Goal: Information Seeking & Learning: Learn about a topic

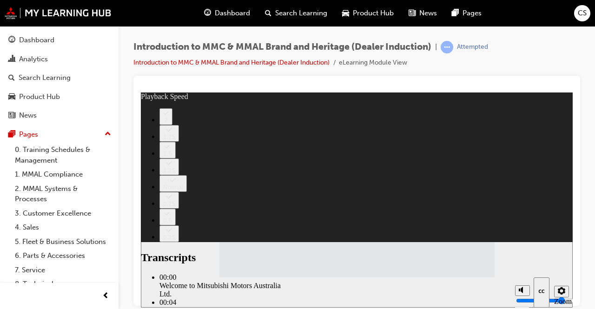
type input "112"
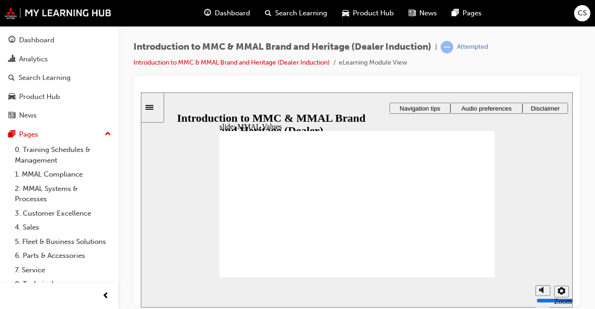
drag, startPoint x: 422, startPoint y: 199, endPoint x: 465, endPoint y: 216, distance: 46.1
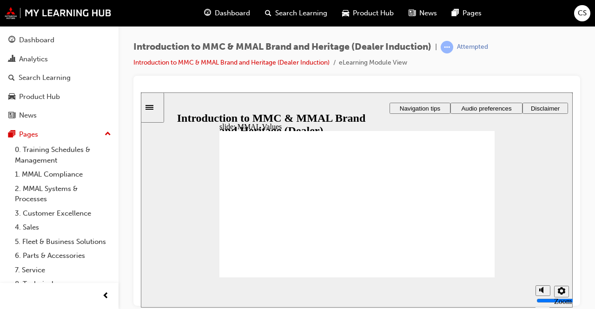
drag, startPoint x: 329, startPoint y: 194, endPoint x: 417, endPoint y: 211, distance: 89.0
drag, startPoint x: 304, startPoint y: 196, endPoint x: 344, endPoint y: 214, distance: 44.4
drag, startPoint x: 301, startPoint y: 197, endPoint x: 340, endPoint y: 214, distance: 42.5
drag, startPoint x: 295, startPoint y: 197, endPoint x: 336, endPoint y: 215, distance: 44.6
drag, startPoint x: 254, startPoint y: 196, endPoint x: 253, endPoint y: 214, distance: 18.2
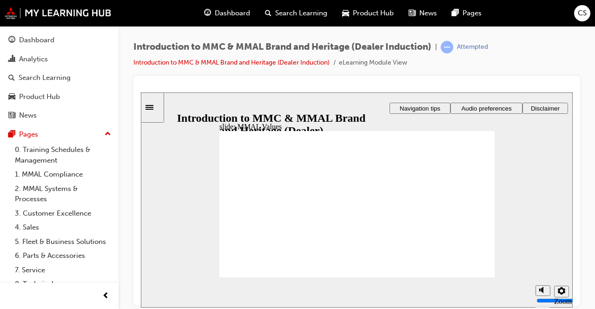
drag, startPoint x: 249, startPoint y: 196, endPoint x: 331, endPoint y: 214, distance: 83.9
drag, startPoint x: 297, startPoint y: 195, endPoint x: 295, endPoint y: 215, distance: 19.6
drag, startPoint x: 378, startPoint y: 199, endPoint x: 287, endPoint y: 218, distance: 92.2
drag, startPoint x: 461, startPoint y: 196, endPoint x: 373, endPoint y: 213, distance: 90.4
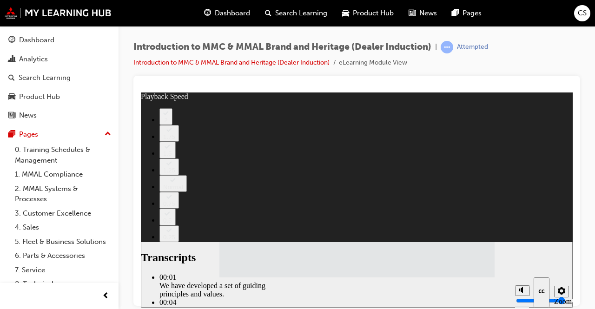
type input "120"
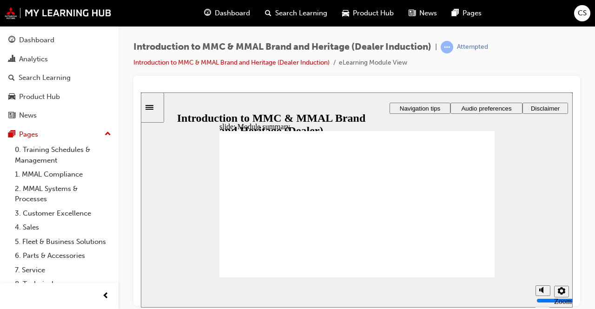
checkbox input "true"
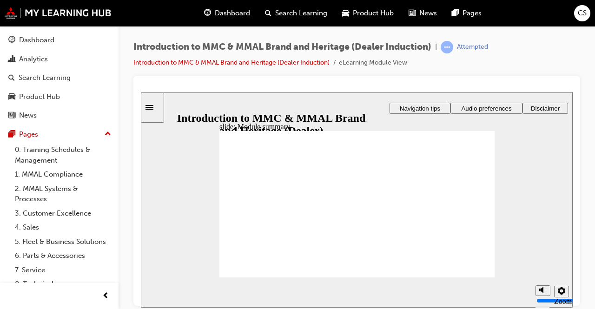
checkbox input "true"
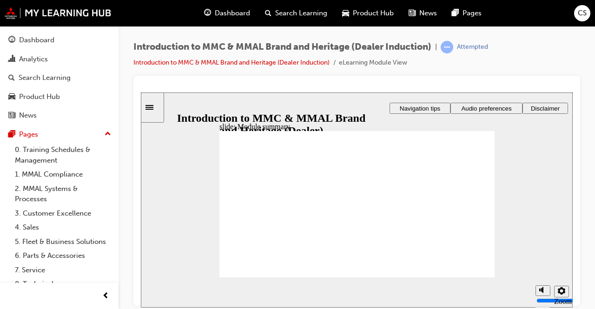
checkbox input "true"
radio input "true"
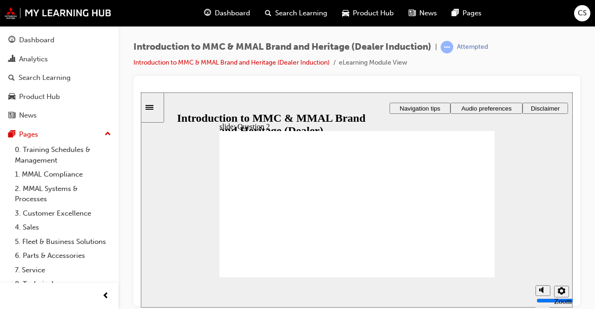
radio input "true"
drag, startPoint x: 231, startPoint y: 236, endPoint x: 248, endPoint y: 265, distance: 33.8
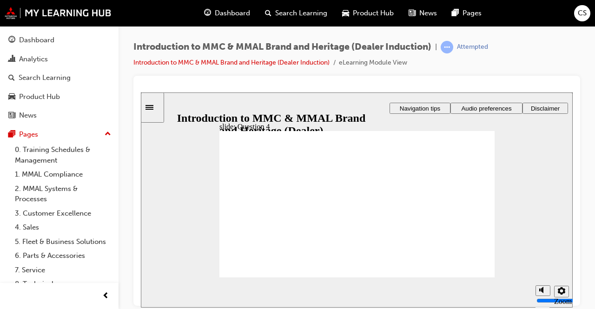
radio input "true"
checkbox input "true"
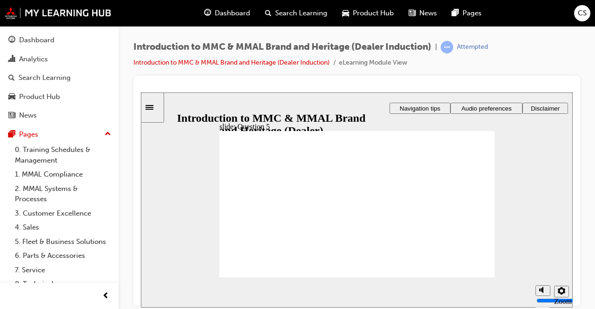
checkbox input "true"
drag, startPoint x: 299, startPoint y: 228, endPoint x: 255, endPoint y: 262, distance: 55.6
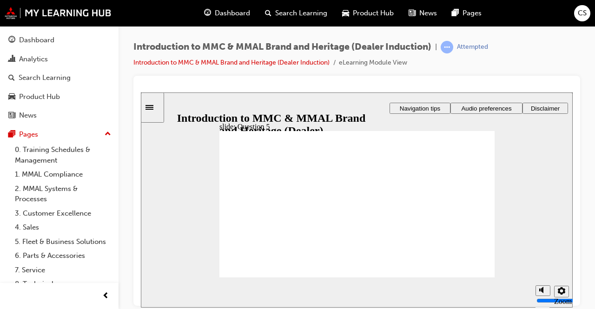
radio input "true"
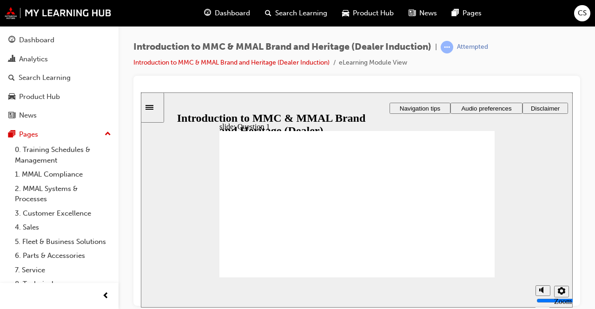
radio input "true"
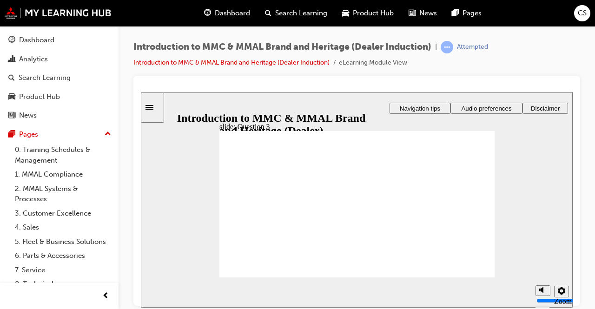
radio input "true"
checkbox input "true"
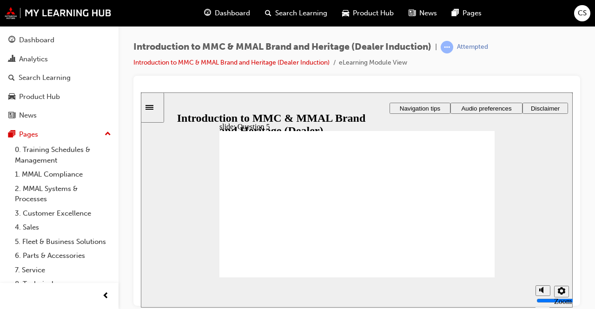
checkbox input "true"
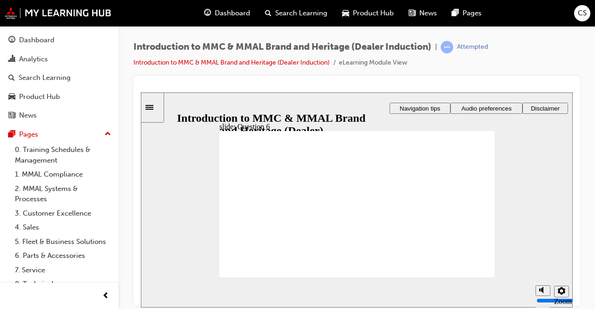
radio input "true"
drag, startPoint x: 480, startPoint y: 270, endPoint x: 260, endPoint y: 243, distance: 221.7
radio input "true"
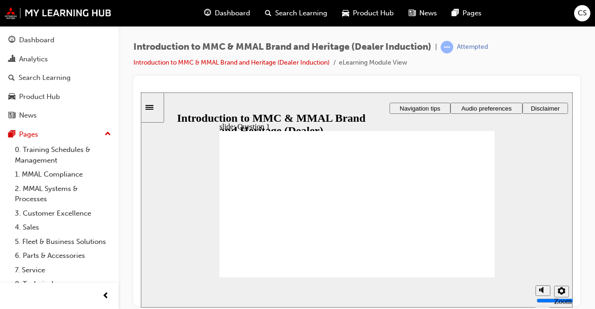
radio input "true"
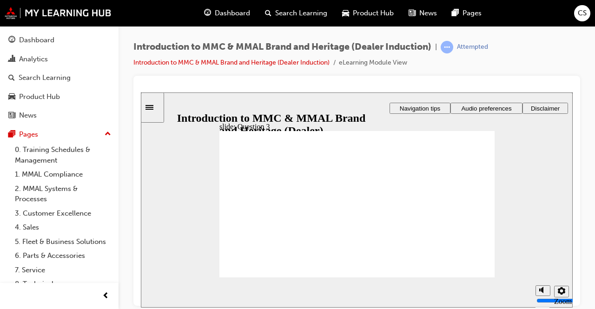
radio input "true"
checkbox input "true"
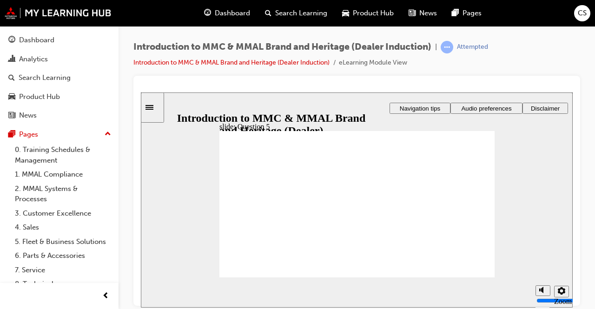
checkbox input "true"
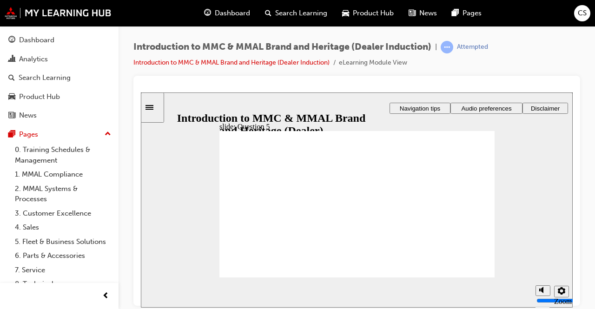
radio input "true"
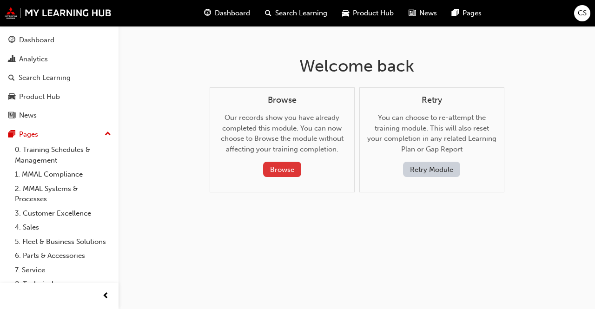
click at [275, 167] on button "Browse" at bounding box center [282, 169] width 38 height 15
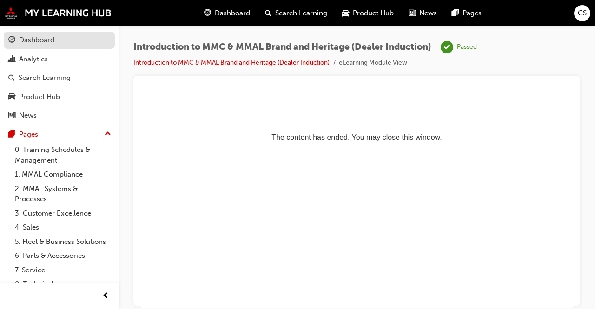
click at [52, 40] on div "Dashboard" at bounding box center [36, 40] width 35 height 11
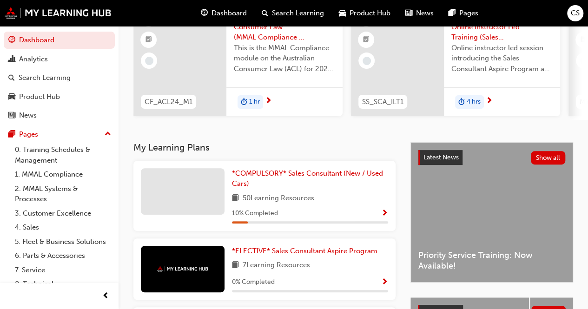
scroll to position [140, 0]
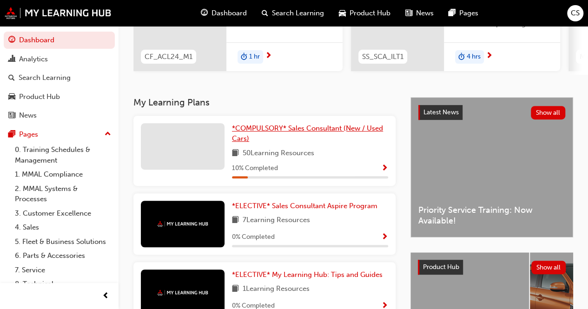
click at [281, 131] on span "*COMPULSORY* Sales Consultant (New / Used Cars)" at bounding box center [307, 133] width 151 height 19
